Goal: Task Accomplishment & Management: Check status

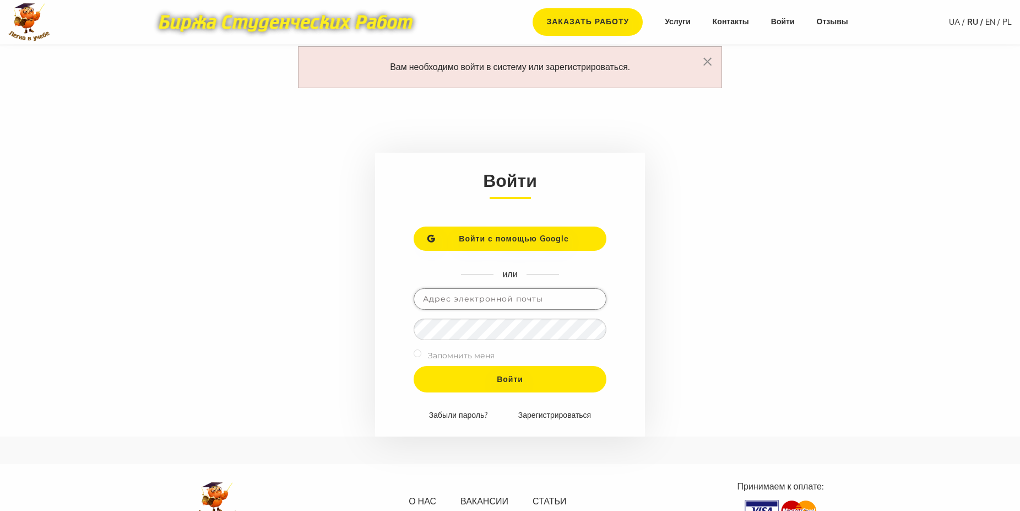
paste input "oina97077@gmail.com"
type input "oina97077@gmail.com"
click at [484, 372] on input "Войти" at bounding box center [510, 379] width 193 height 26
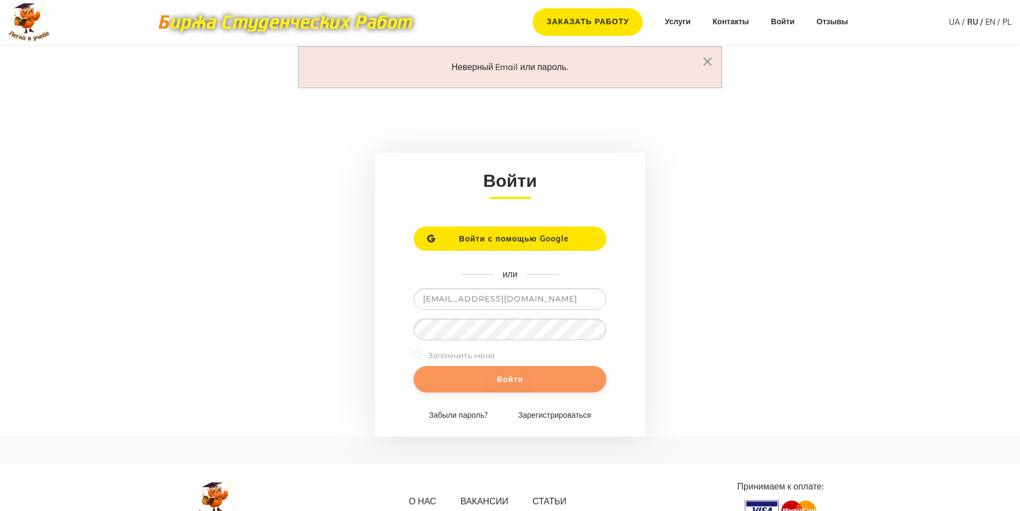
click at [455, 375] on input "Войти" at bounding box center [510, 379] width 193 height 26
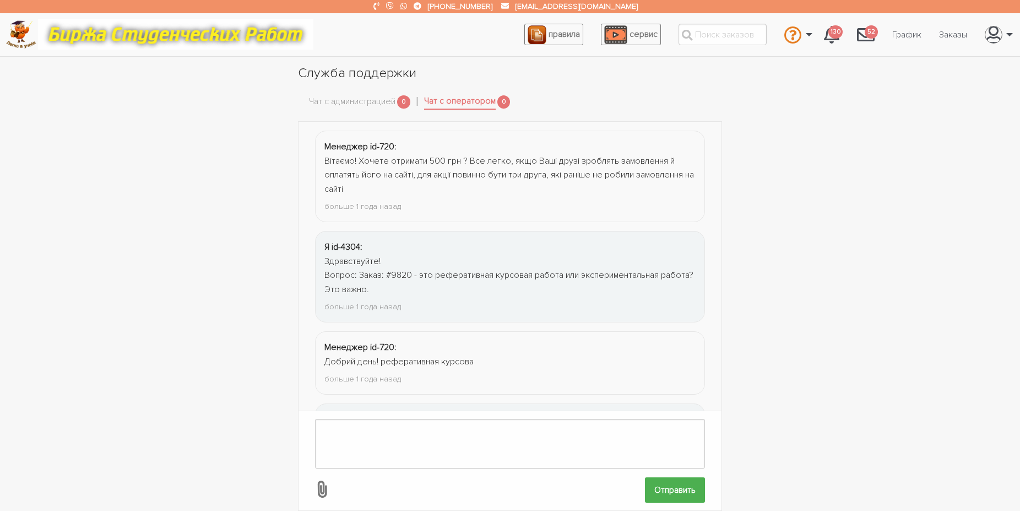
scroll to position [1179, 0]
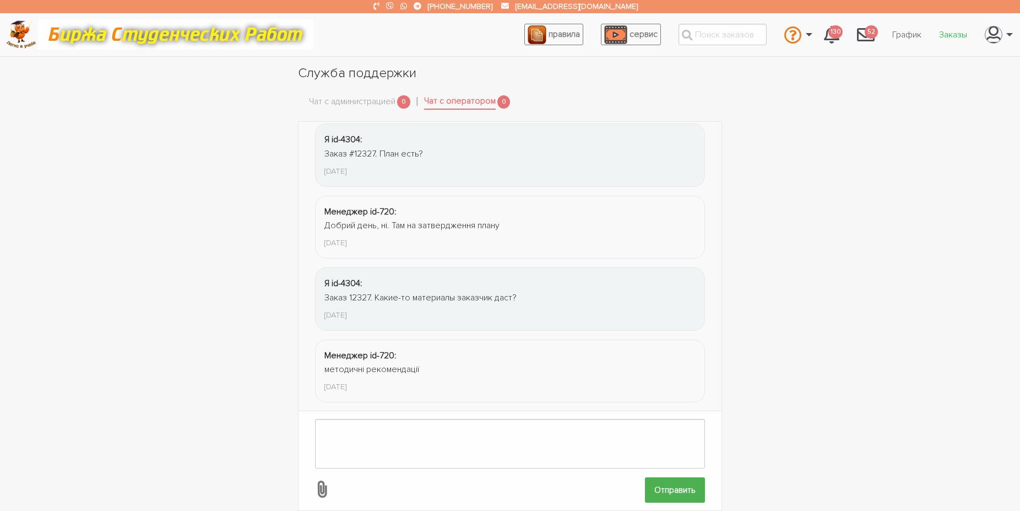
click at [951, 33] on link "Заказы" at bounding box center [953, 34] width 46 height 21
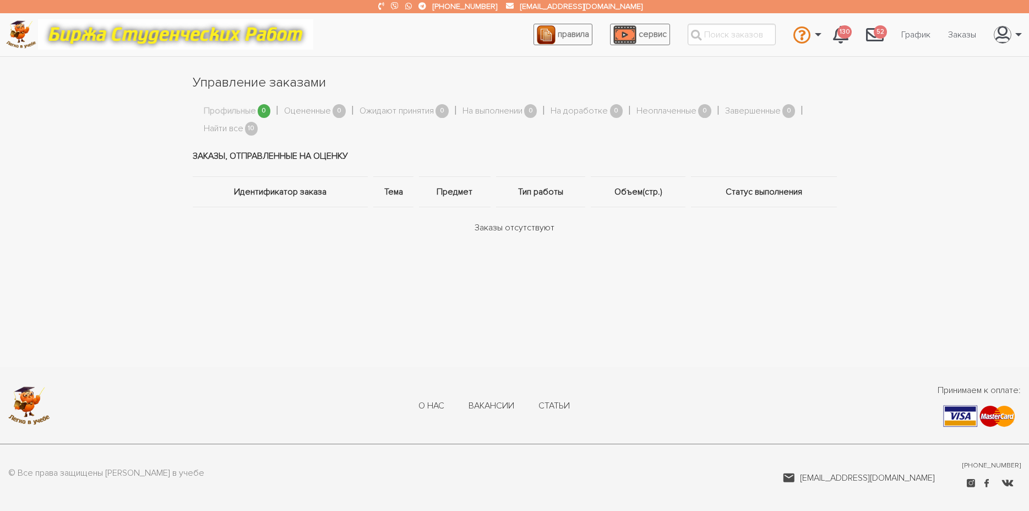
click at [219, 109] on link "Профильные" at bounding box center [230, 111] width 52 height 14
click at [219, 124] on link "Найти все" at bounding box center [224, 129] width 40 height 14
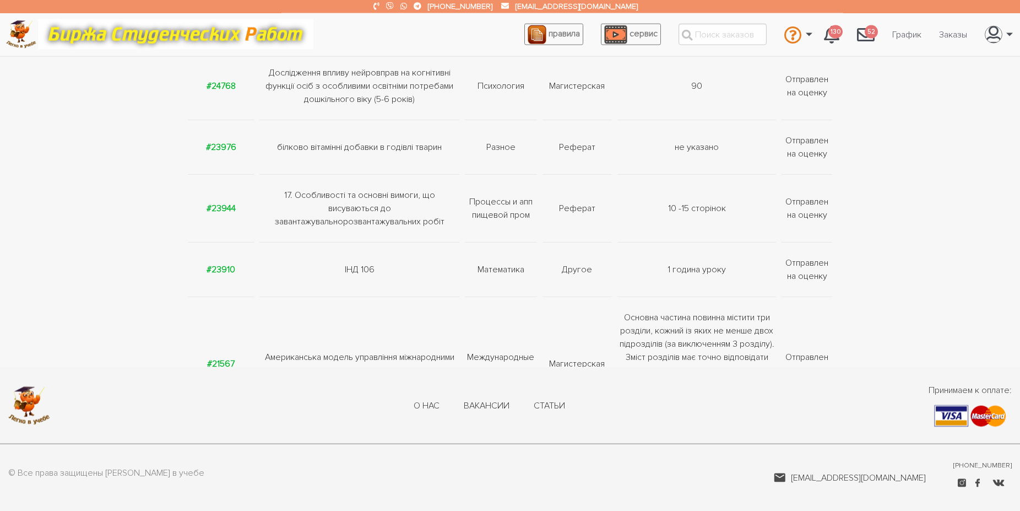
scroll to position [347, 0]
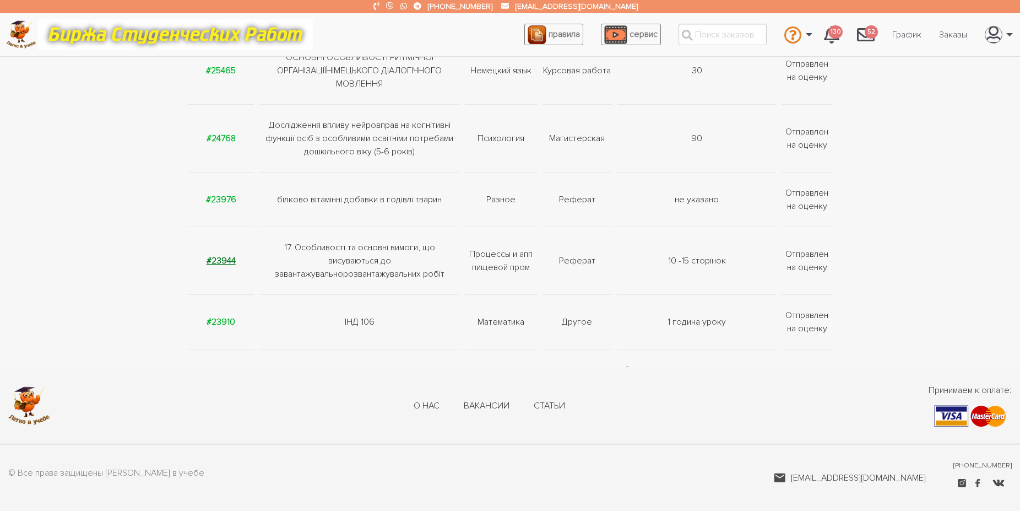
click at [224, 259] on strong "#23944" at bounding box center [221, 260] width 29 height 11
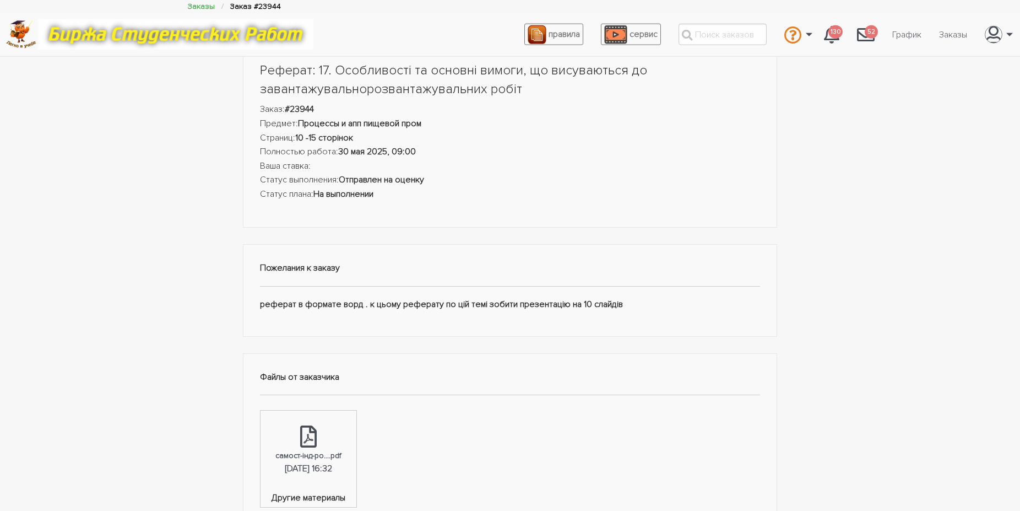
scroll to position [112, 0]
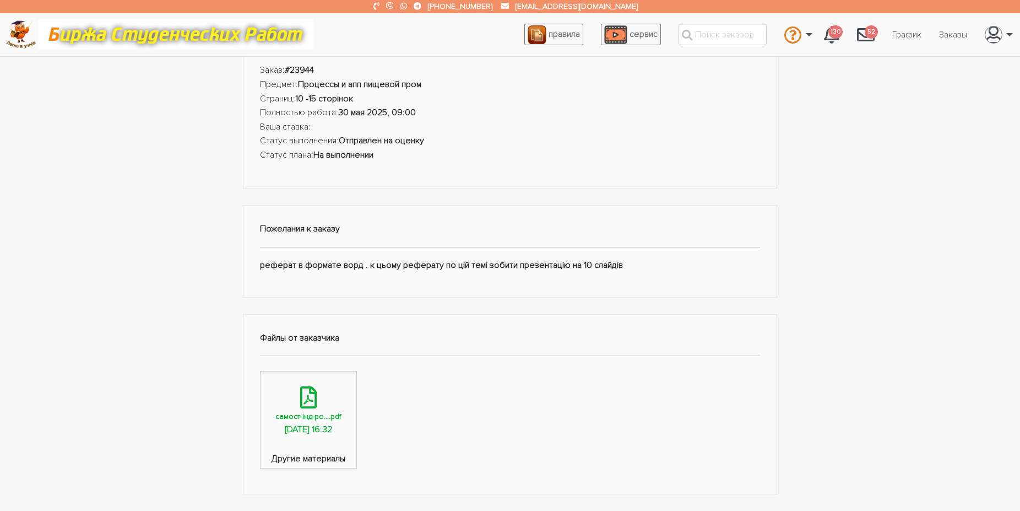
click at [333, 420] on div "самост-інд-ро....pdf" at bounding box center [308, 416] width 66 height 13
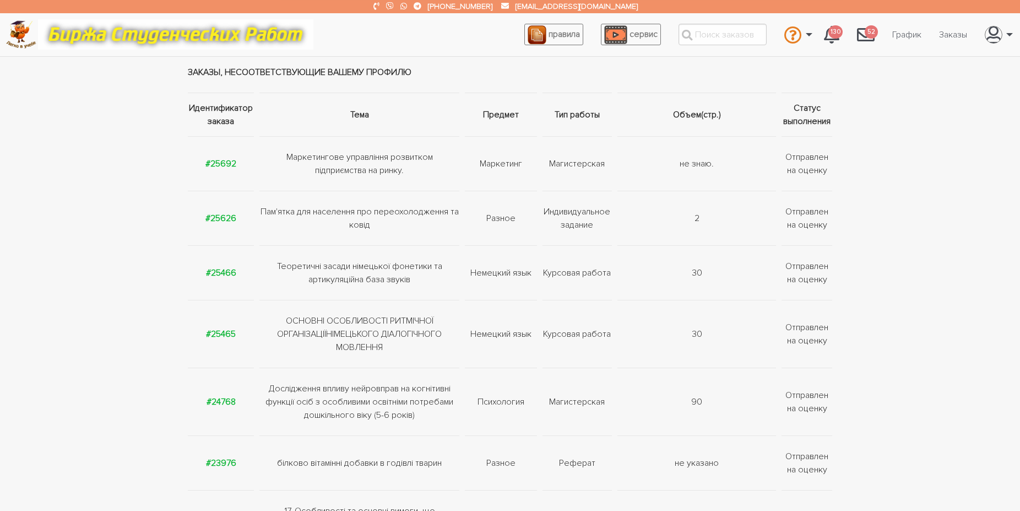
scroll to position [66, 0]
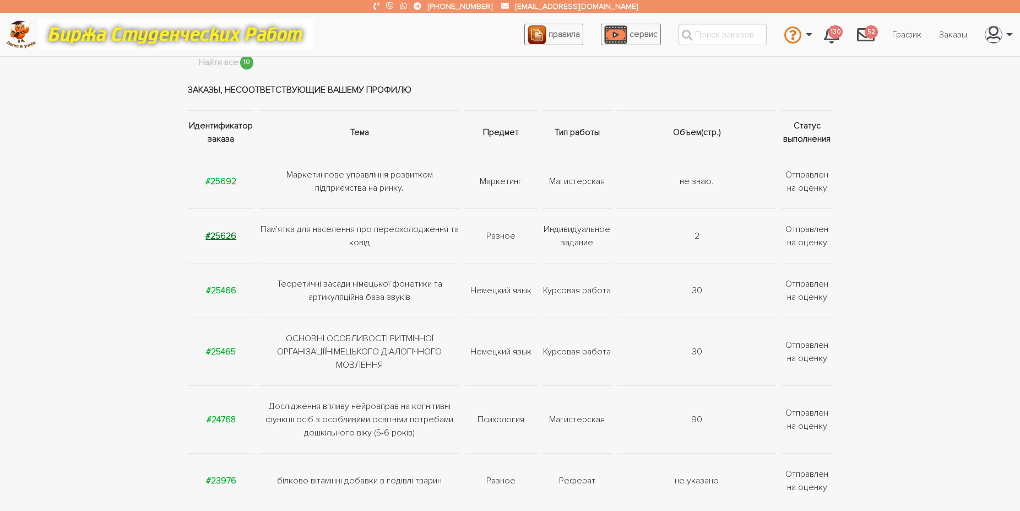
click at [226, 232] on strong "#25626" at bounding box center [220, 235] width 31 height 11
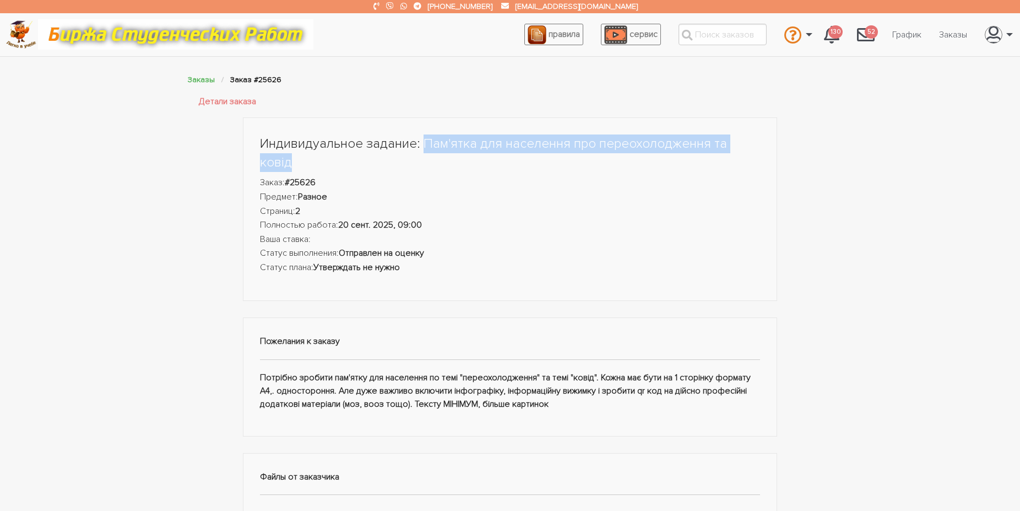
drag, startPoint x: 427, startPoint y: 145, endPoint x: 746, endPoint y: 145, distance: 318.9
click at [753, 145] on h1 "Индивидуальное задание: Пам'ятка для населення про переохолодження та ковід" at bounding box center [510, 152] width 500 height 37
copy h1 "Пам'ятка для населення про переохолодження та ковід"
